Goal: Check status: Check status

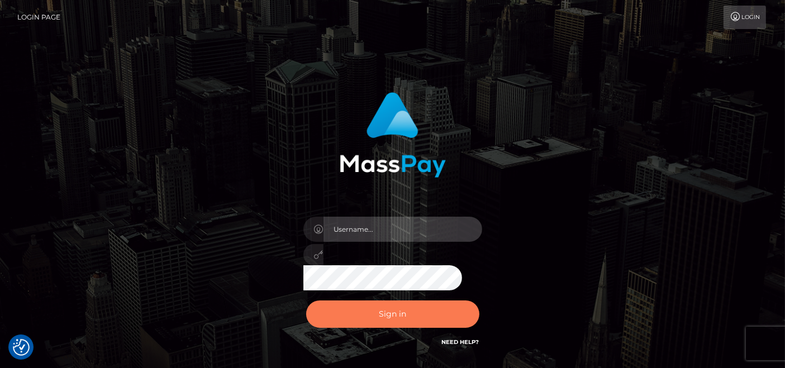
type input "pk.es"
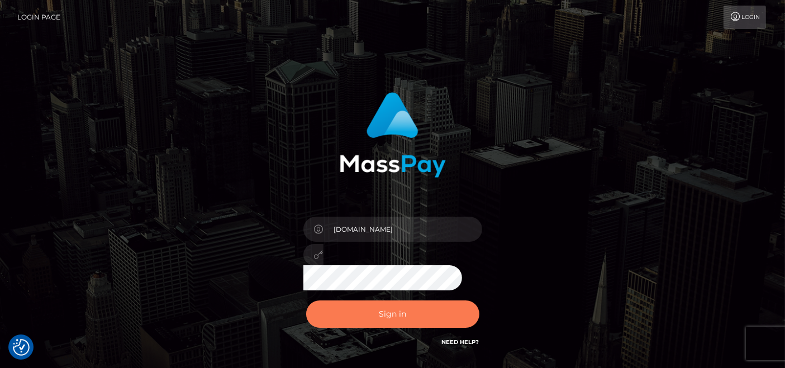
click at [382, 307] on button "Sign in" at bounding box center [392, 314] width 173 height 27
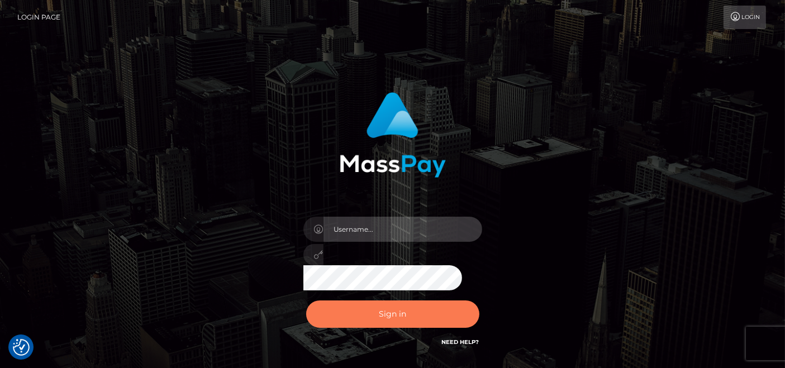
type input "pk.es"
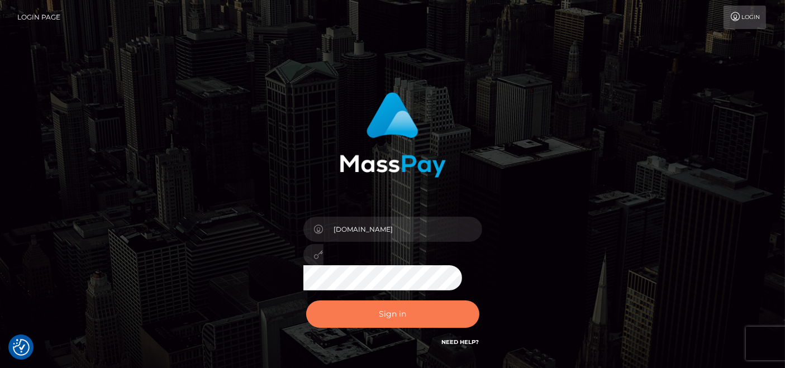
click at [416, 317] on button "Sign in" at bounding box center [392, 314] width 173 height 27
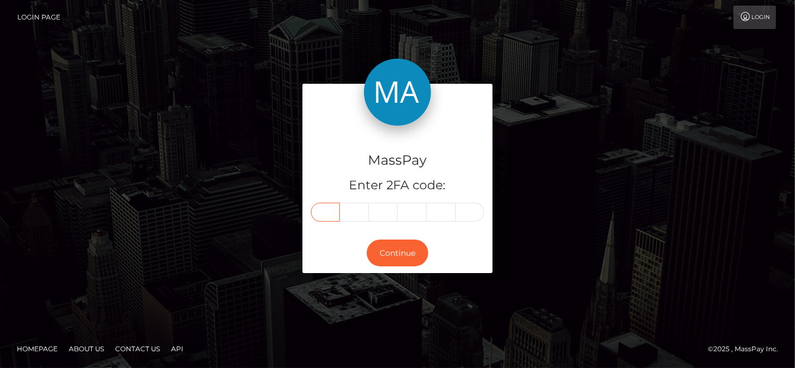
paste input "5"
type input "5"
type input "8"
type input "7"
type input "0"
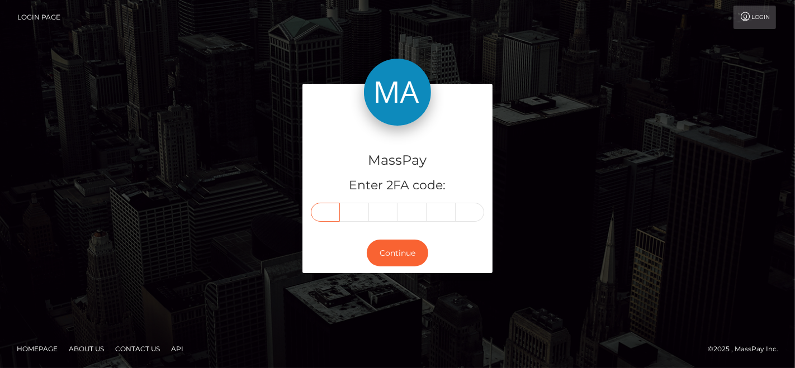
type input "9"
type input "3"
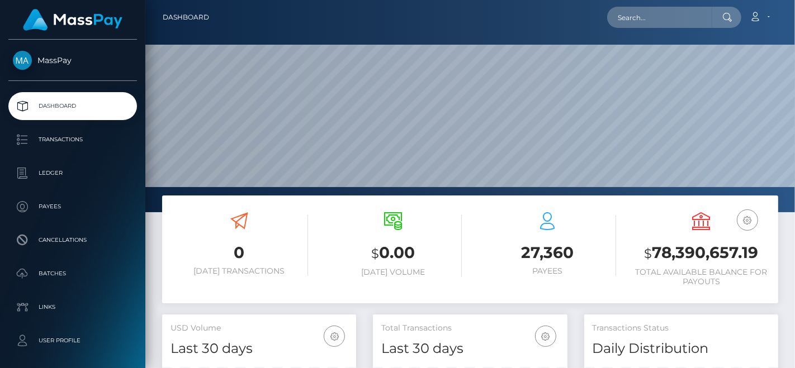
scroll to position [198, 194]
click at [652, 20] on input "text" at bounding box center [659, 17] width 105 height 21
paste input "[EMAIL_ADDRESS][DOMAIN_NAME]"
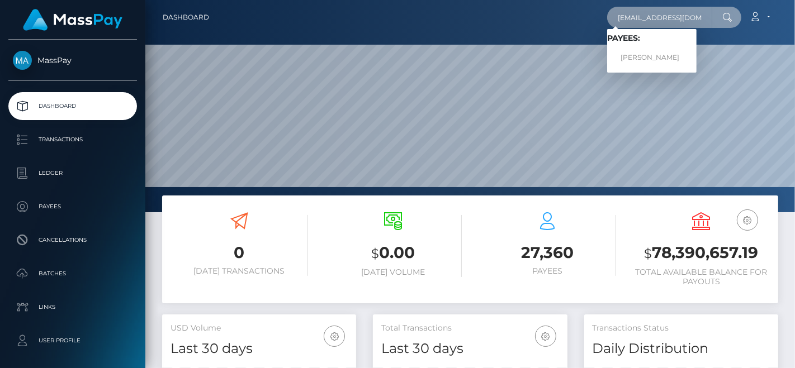
type input "[EMAIL_ADDRESS][DOMAIN_NAME]"
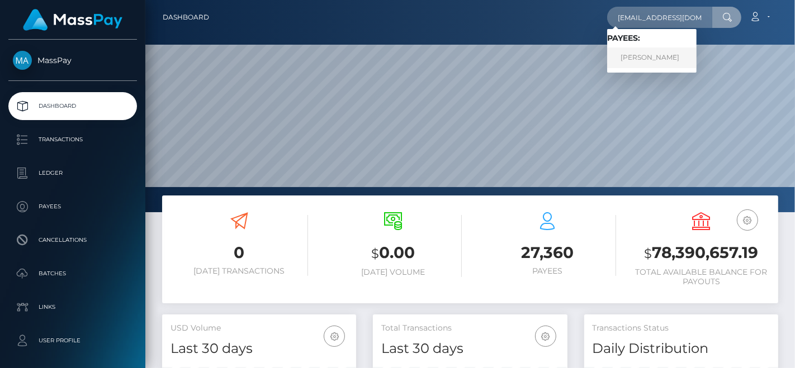
click at [651, 51] on link "HORATIO BANCROFT WILLIAMS" at bounding box center [651, 58] width 89 height 21
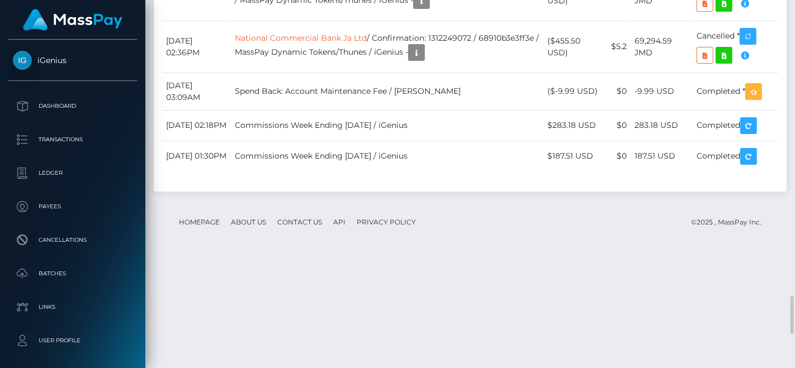
scroll to position [134, 194]
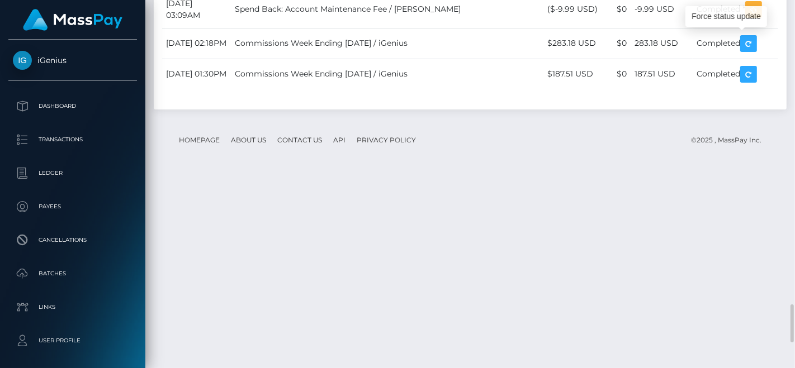
click at [794, 173] on div at bounding box center [790, 184] width 8 height 369
click at [794, 165] on div at bounding box center [790, 184] width 8 height 369
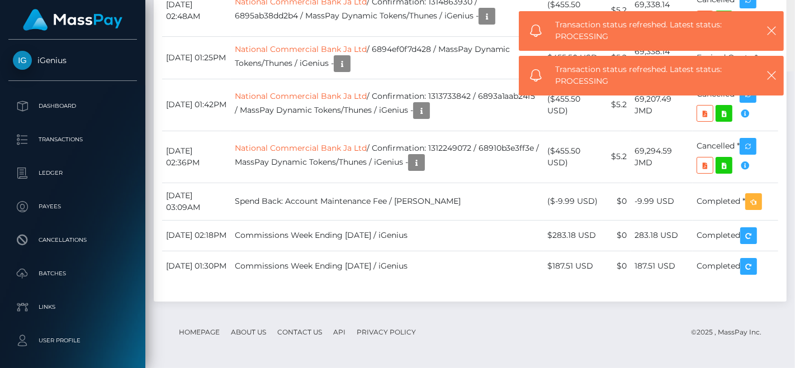
scroll to position [2449, 0]
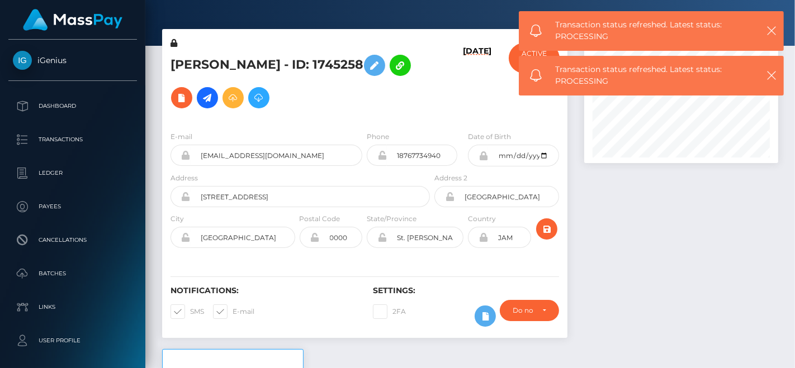
scroll to position [0, 0]
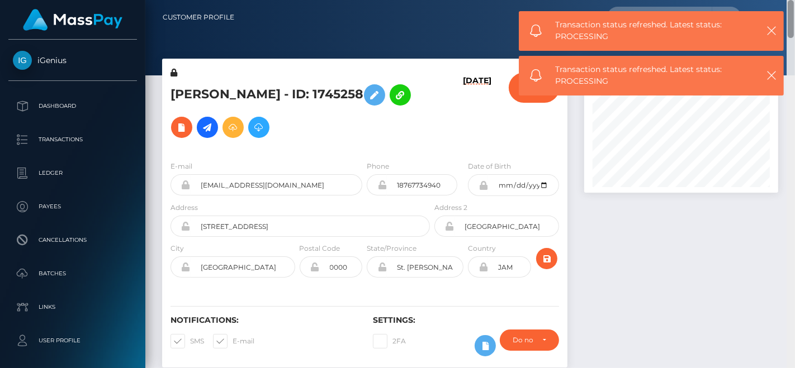
drag, startPoint x: 789, startPoint y: 236, endPoint x: 794, endPoint y: 2, distance: 233.7
click at [794, 2] on div "Customer Profile Loading... Loading..." at bounding box center [470, 184] width 650 height 368
click at [778, 32] on div "Transaction status refreshed. Latest status: PROCESSING" at bounding box center [651, 31] width 265 height 40
click at [771, 25] on icon "button" at bounding box center [771, 30] width 11 height 11
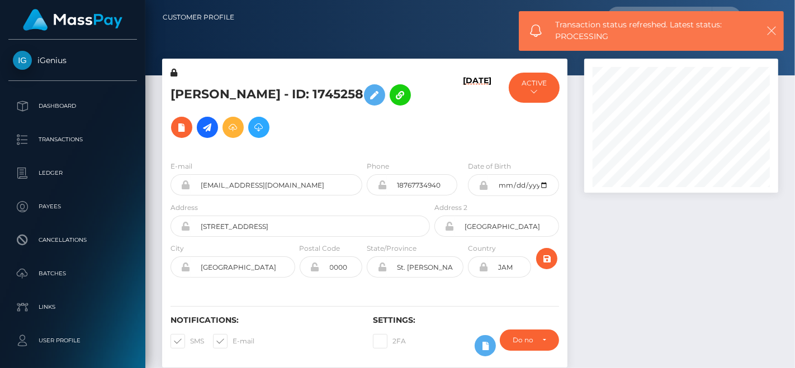
click at [770, 30] on icon "button" at bounding box center [771, 30] width 11 height 11
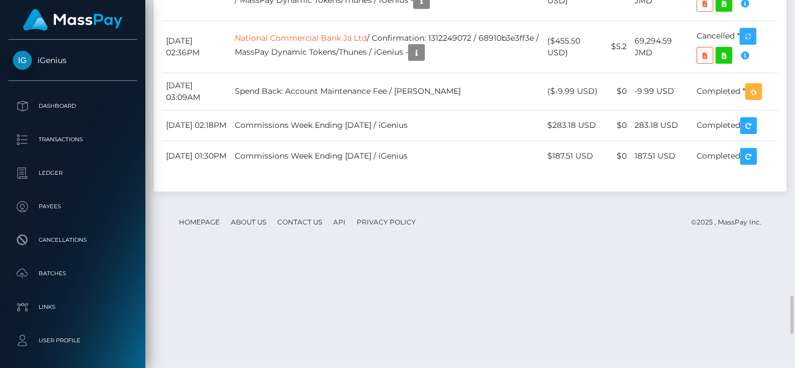
scroll to position [134, 194]
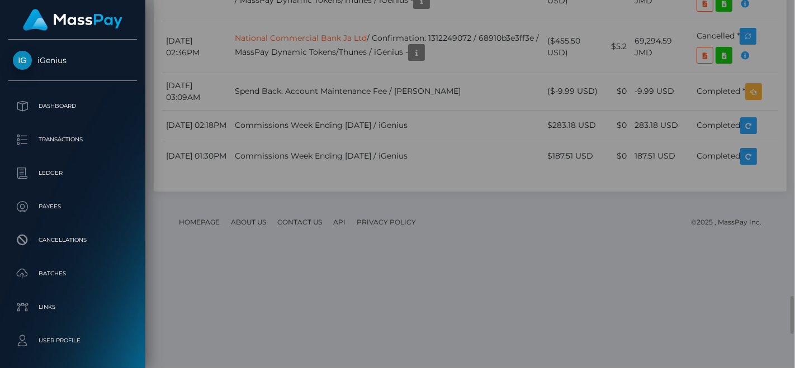
scroll to position [0, 0]
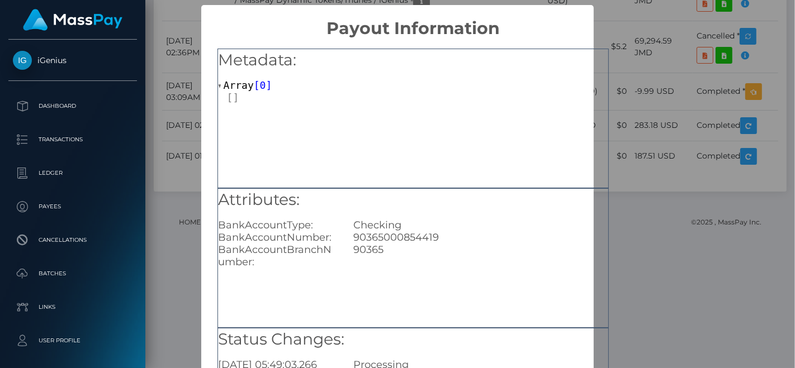
click at [416, 239] on div "90365000854419" at bounding box center [480, 237] width 271 height 12
copy div "90365000854419"
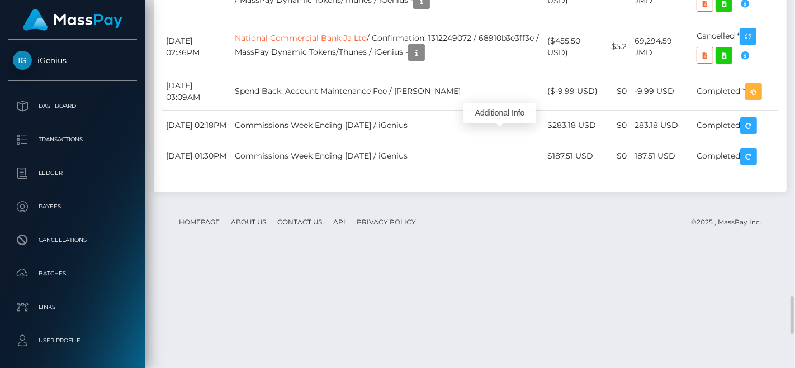
scroll to position [134, 194]
drag, startPoint x: 758, startPoint y: 126, endPoint x: 510, endPoint y: 158, distance: 250.2
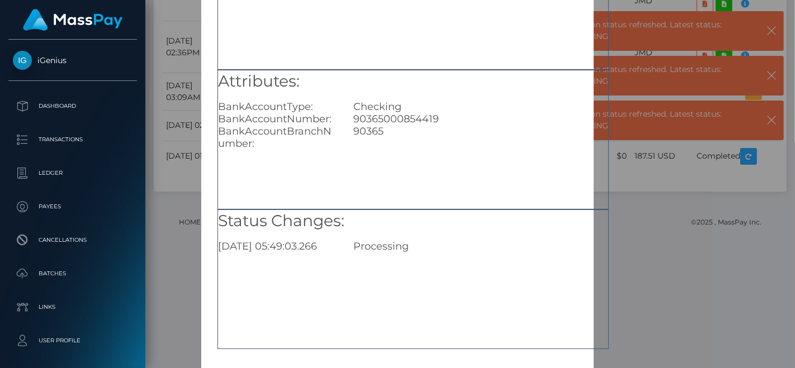
scroll to position [124, 0]
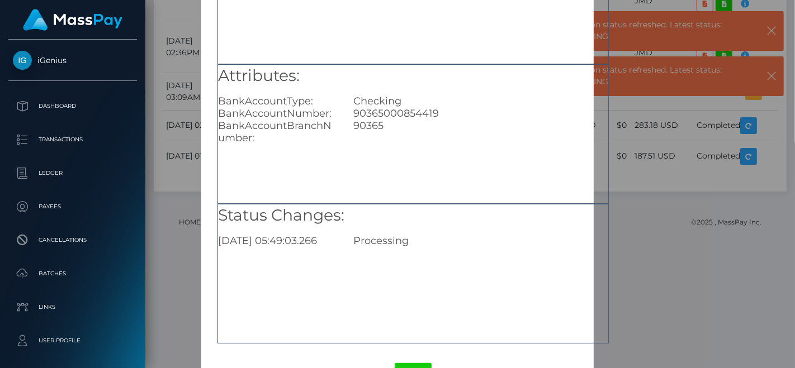
click at [421, 111] on div "90365000854419" at bounding box center [480, 113] width 271 height 12
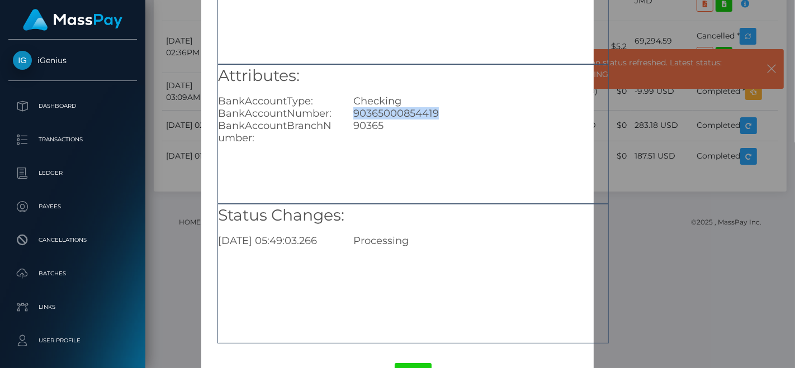
click at [421, 111] on div "90365000854419" at bounding box center [480, 113] width 271 height 12
copy div "90365000854419"
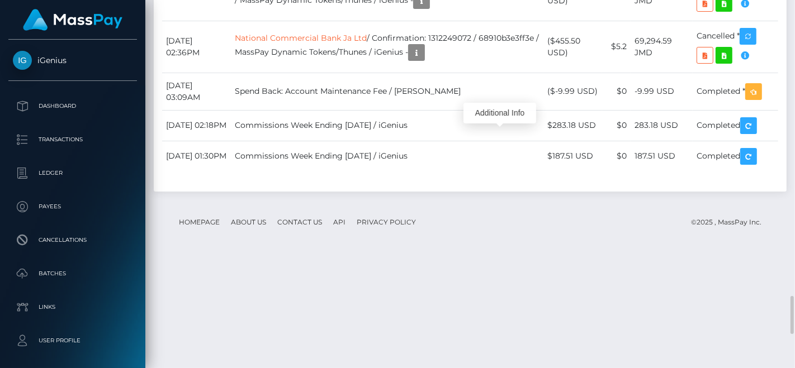
scroll to position [134, 194]
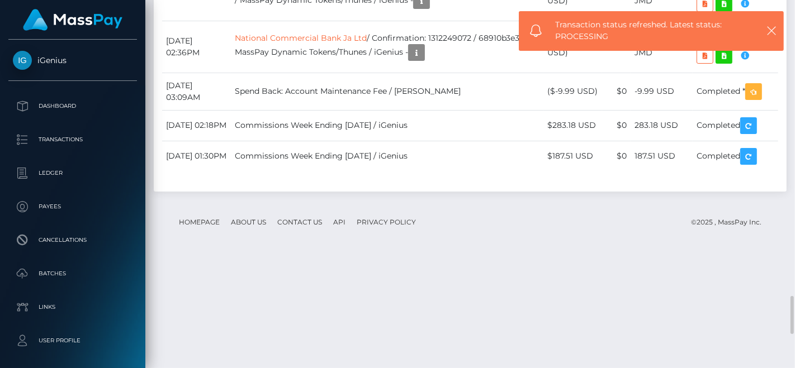
drag, startPoint x: 246, startPoint y: 130, endPoint x: 401, endPoint y: 132, distance: 154.9
copy tr "07:50AM Bank Of [GEOGRAPHIC_DATA] ([GEOGRAPHIC_DATA]) Limited"
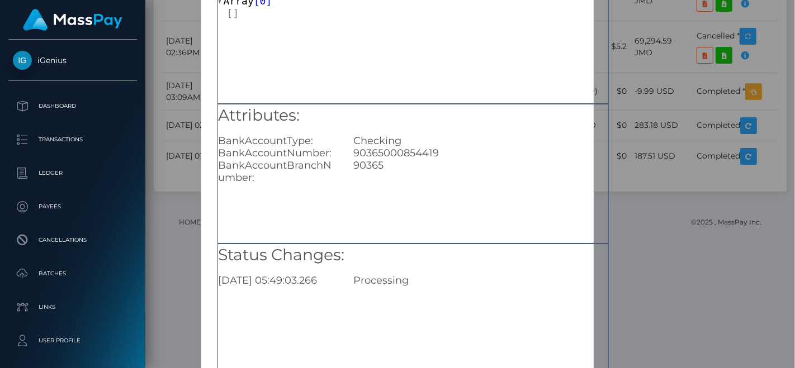
scroll to position [163, 0]
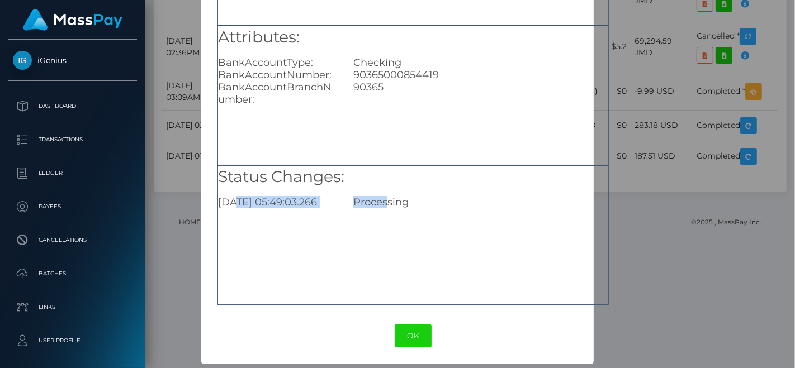
drag, startPoint x: 236, startPoint y: 197, endPoint x: 388, endPoint y: 202, distance: 152.1
click at [388, 202] on div "[DATE] 05:49:03.266 Processing" at bounding box center [413, 202] width 407 height 12
click at [269, 203] on div "[DATE] 05:49:03.266" at bounding box center [278, 202] width 136 height 12
click at [407, 334] on button "OK" at bounding box center [413, 336] width 37 height 23
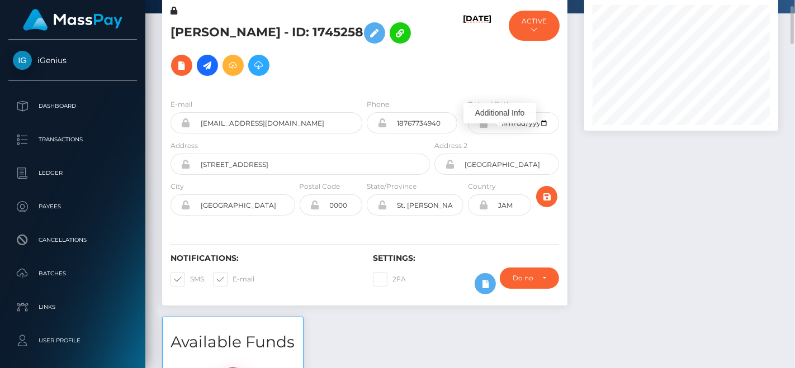
scroll to position [0, 0]
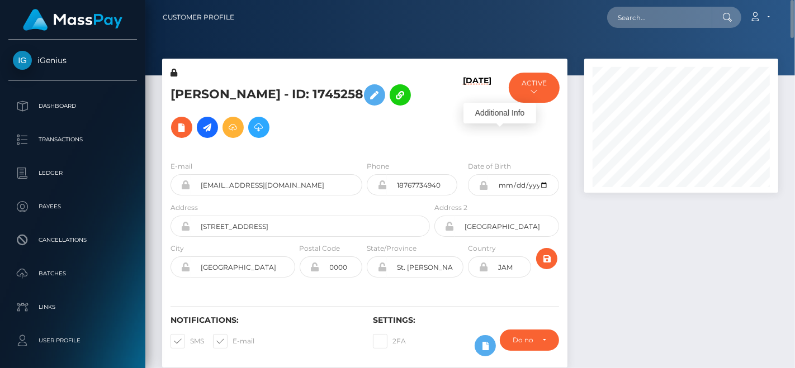
click at [406, 69] on div "[PERSON_NAME] - ID: 1745258" at bounding box center [297, 109] width 270 height 85
click at [202, 89] on h5 "[PERSON_NAME] - ID: 1745258" at bounding box center [296, 111] width 253 height 65
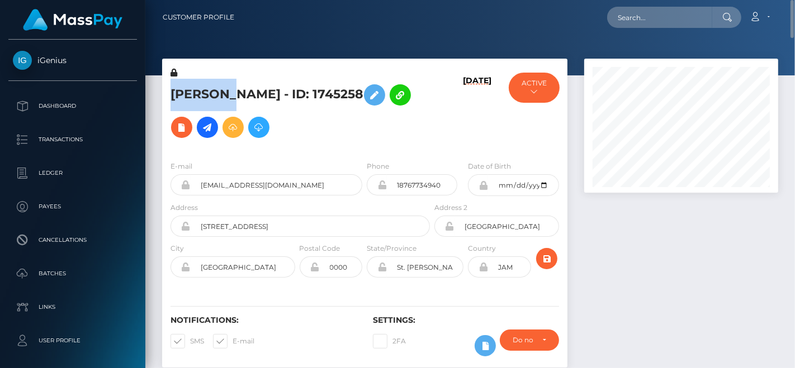
click at [202, 89] on h5 "[PERSON_NAME] - ID: 1745258" at bounding box center [296, 111] width 253 height 65
